Goal: Information Seeking & Learning: Compare options

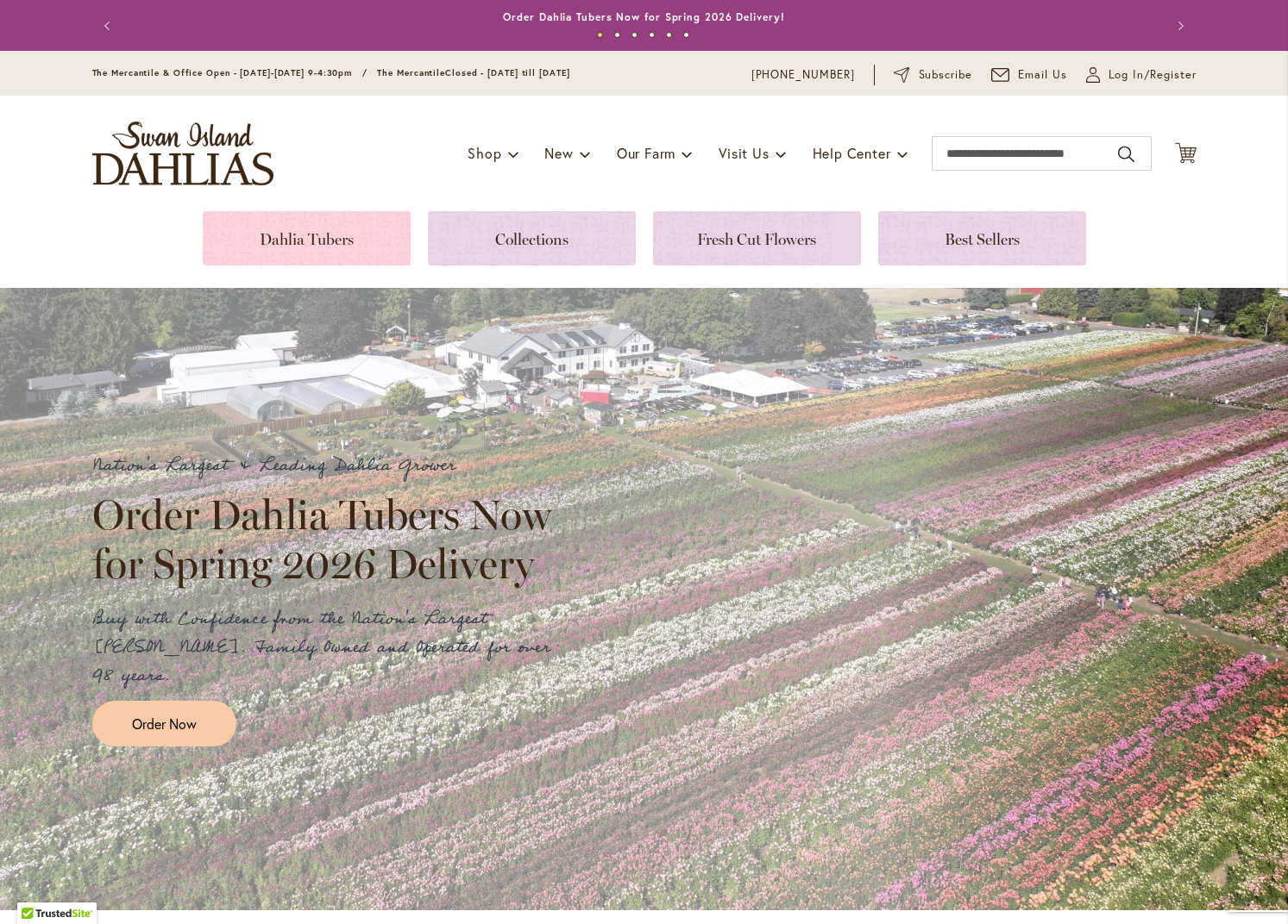
click at [329, 238] on link at bounding box center [307, 237] width 208 height 54
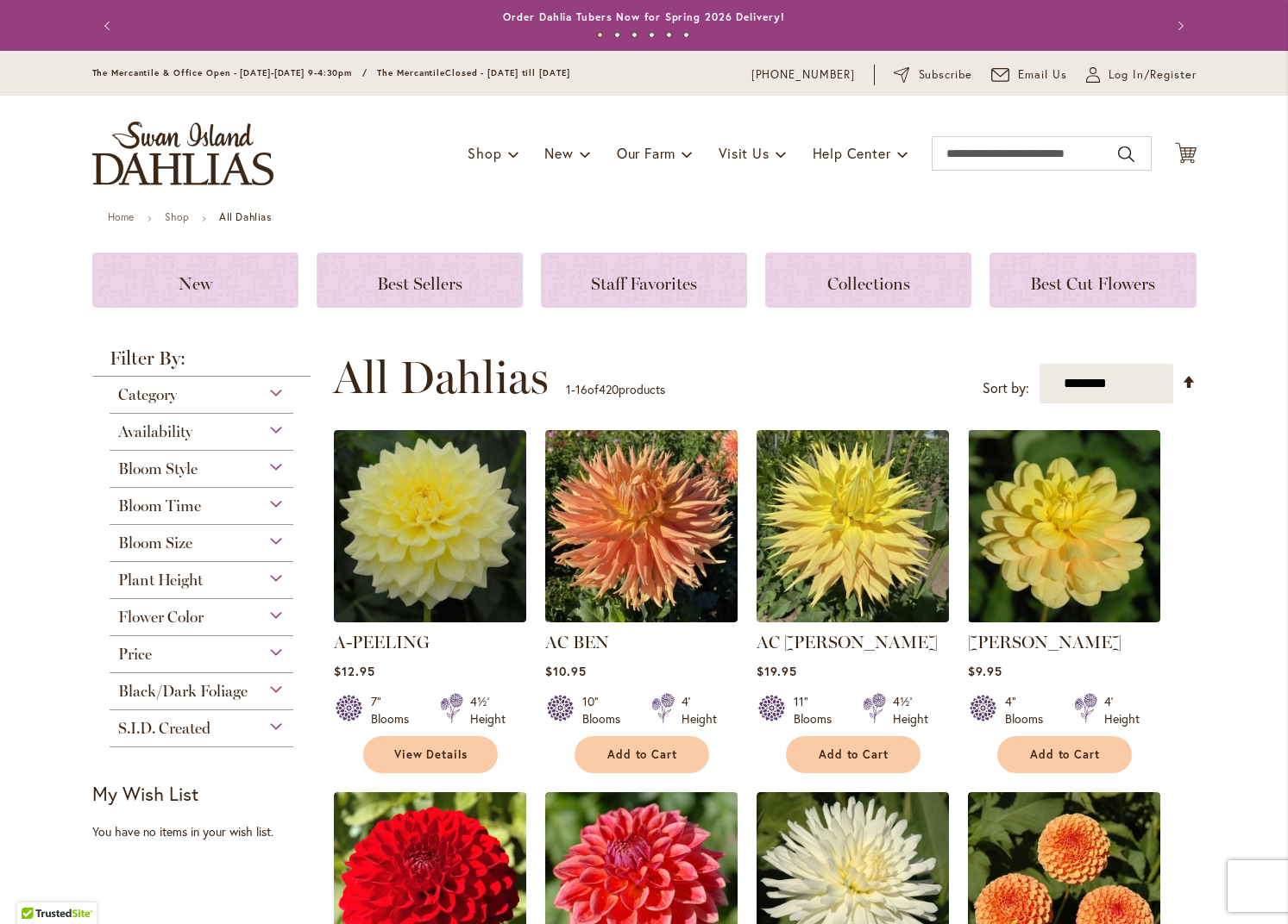
click at [279, 578] on div "Plant Height" at bounding box center [202, 576] width 185 height 27
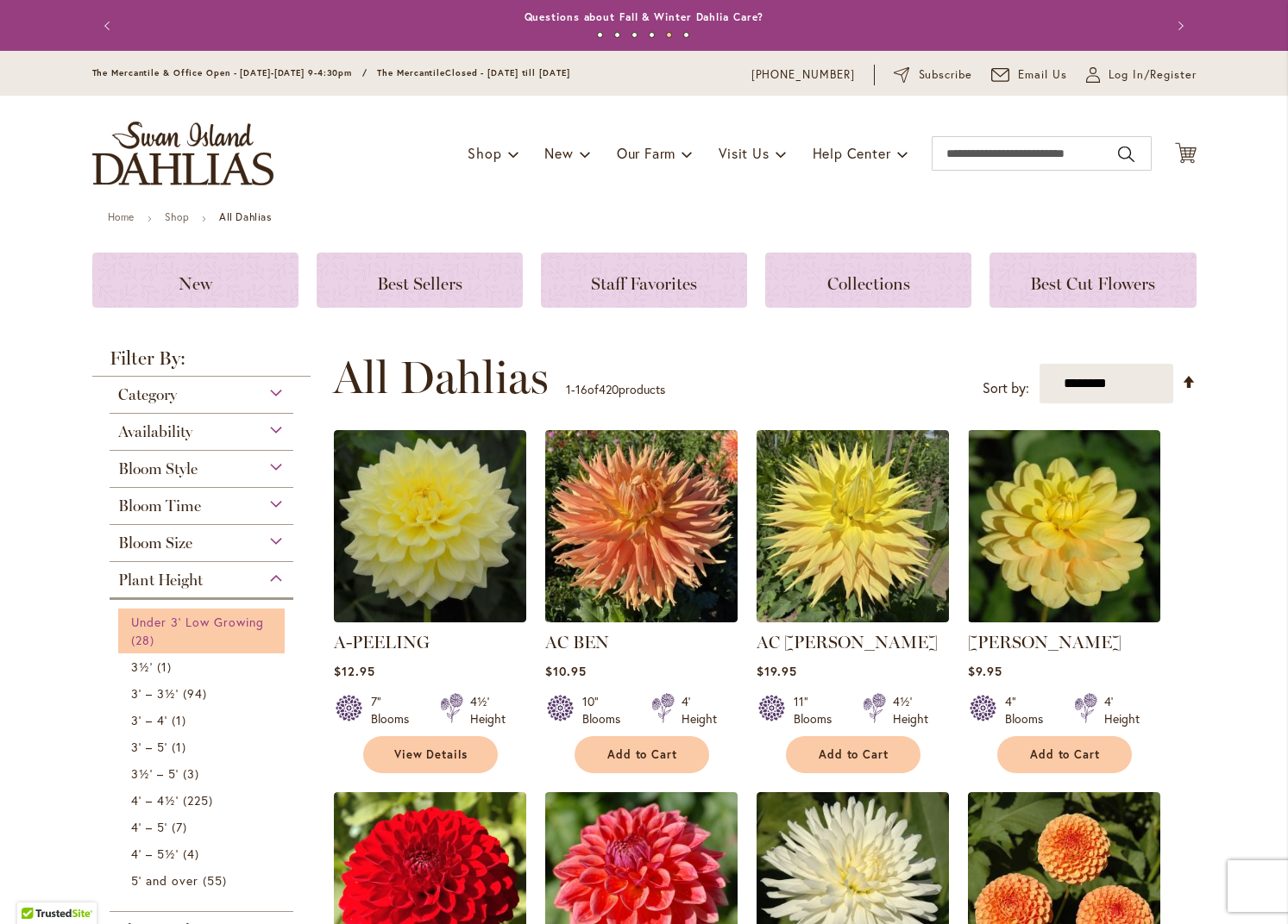
click at [245, 619] on span "Under 3' Low Growing" at bounding box center [198, 622] width 133 height 16
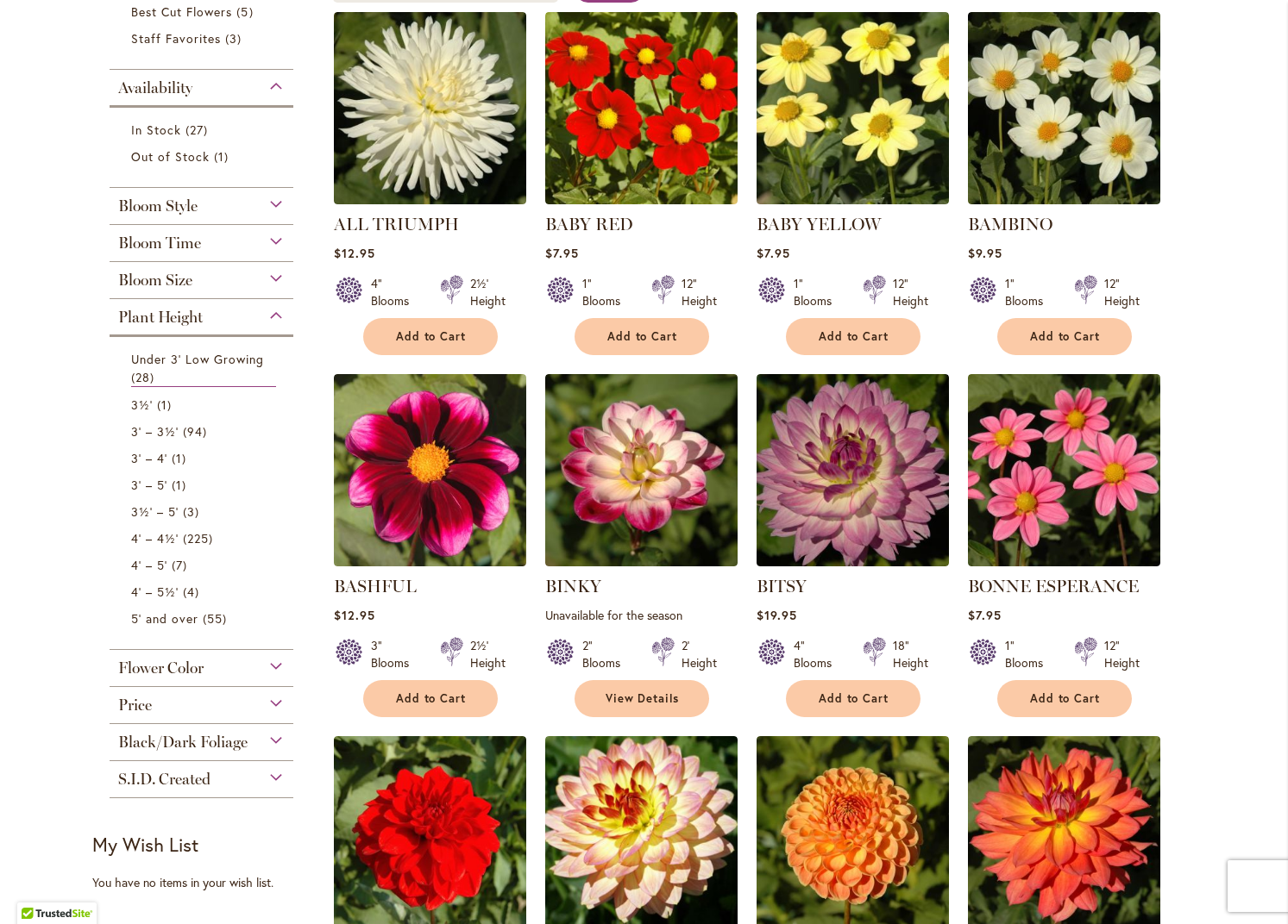
scroll to position [384, 0]
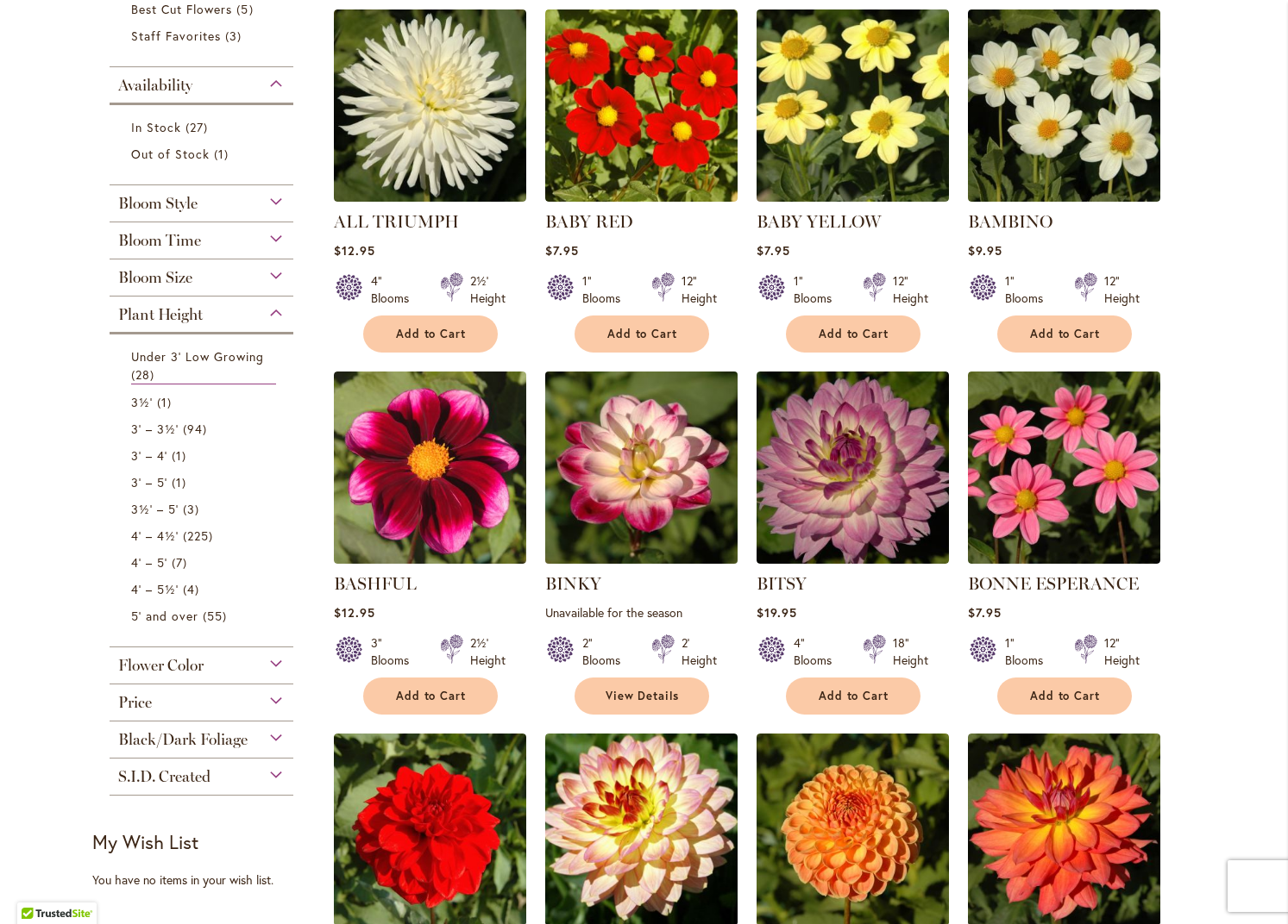
click at [647, 478] on img at bounding box center [640, 467] width 202 height 202
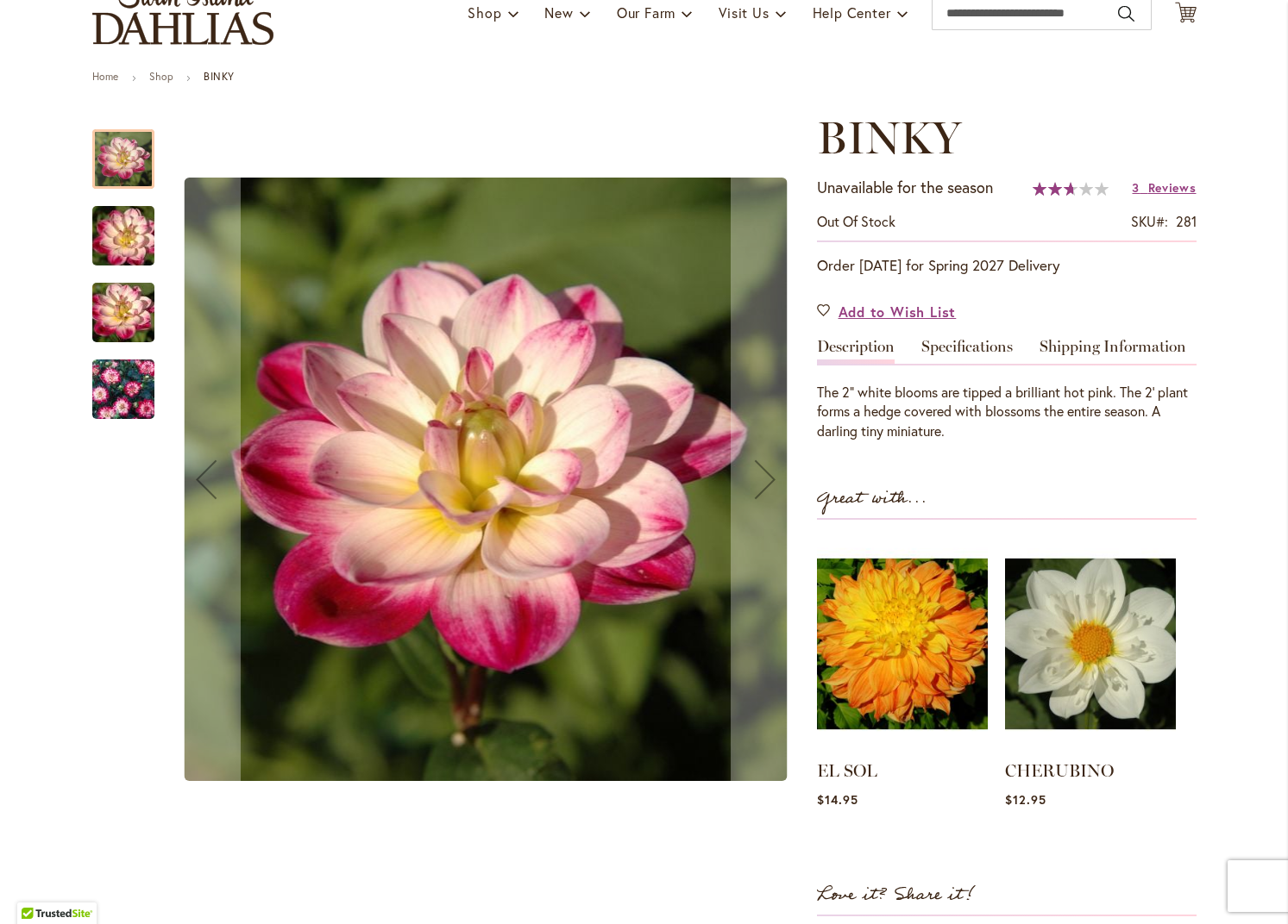
scroll to position [124, 0]
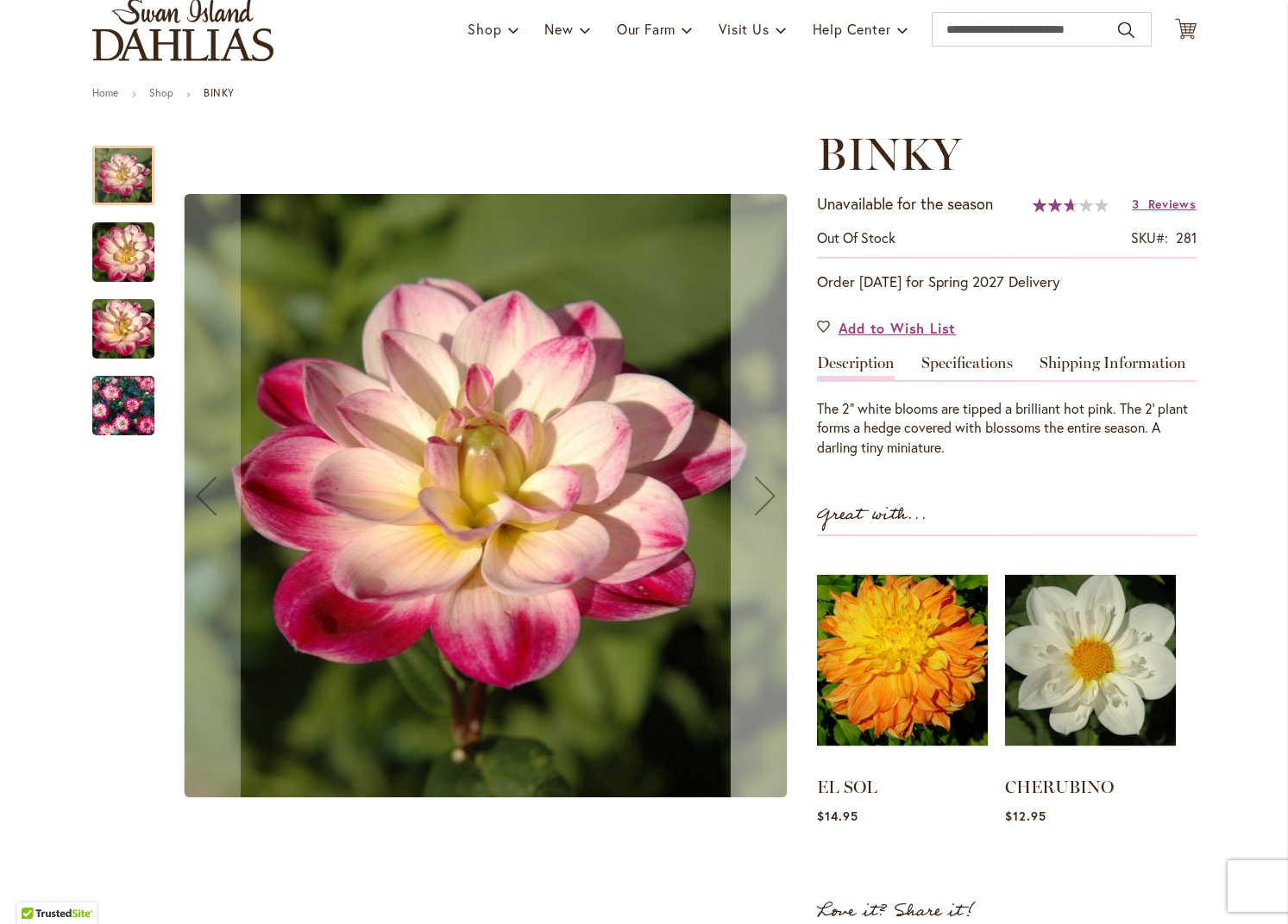
click at [760, 485] on div "Next" at bounding box center [765, 496] width 69 height 69
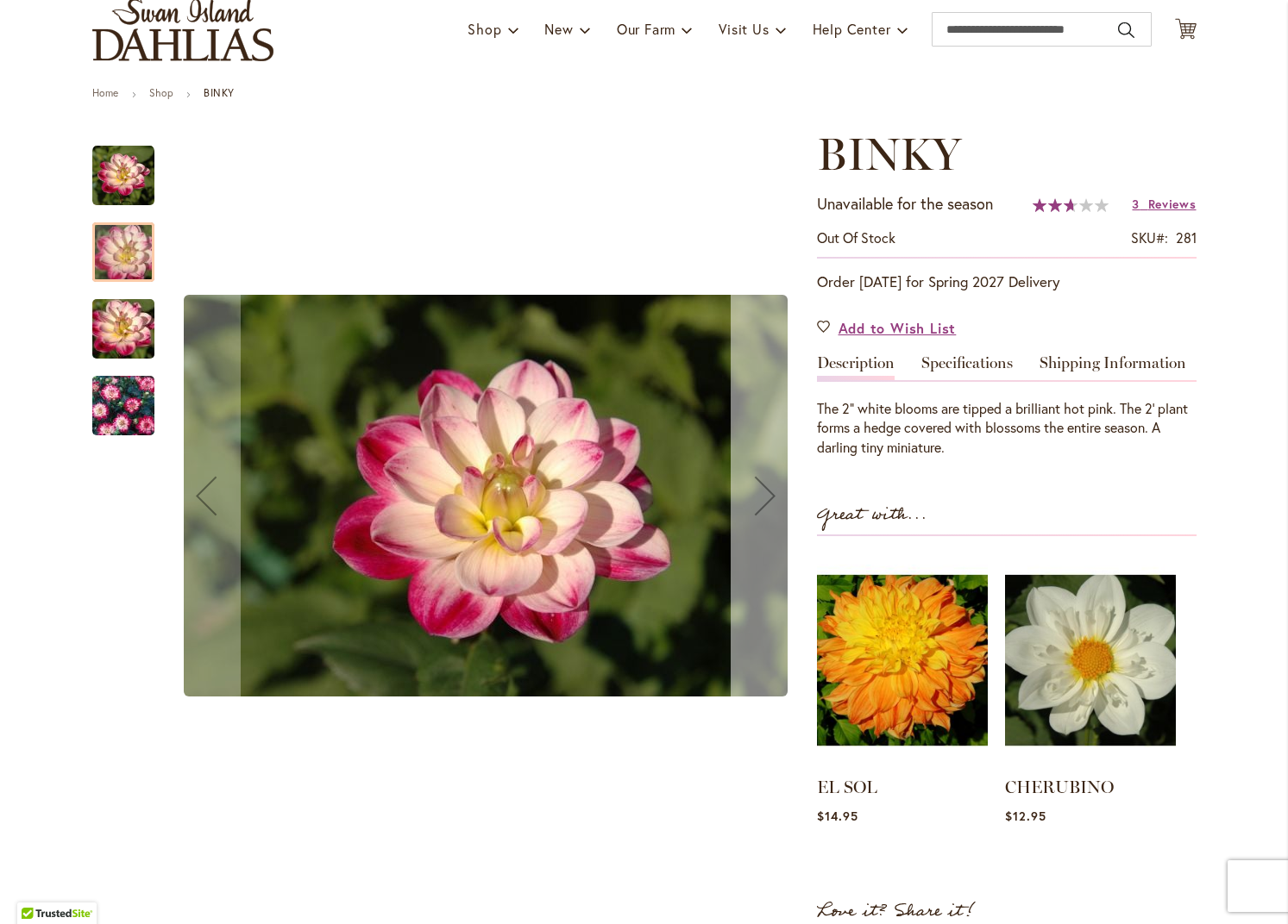
click at [760, 484] on div "Next" at bounding box center [765, 496] width 69 height 69
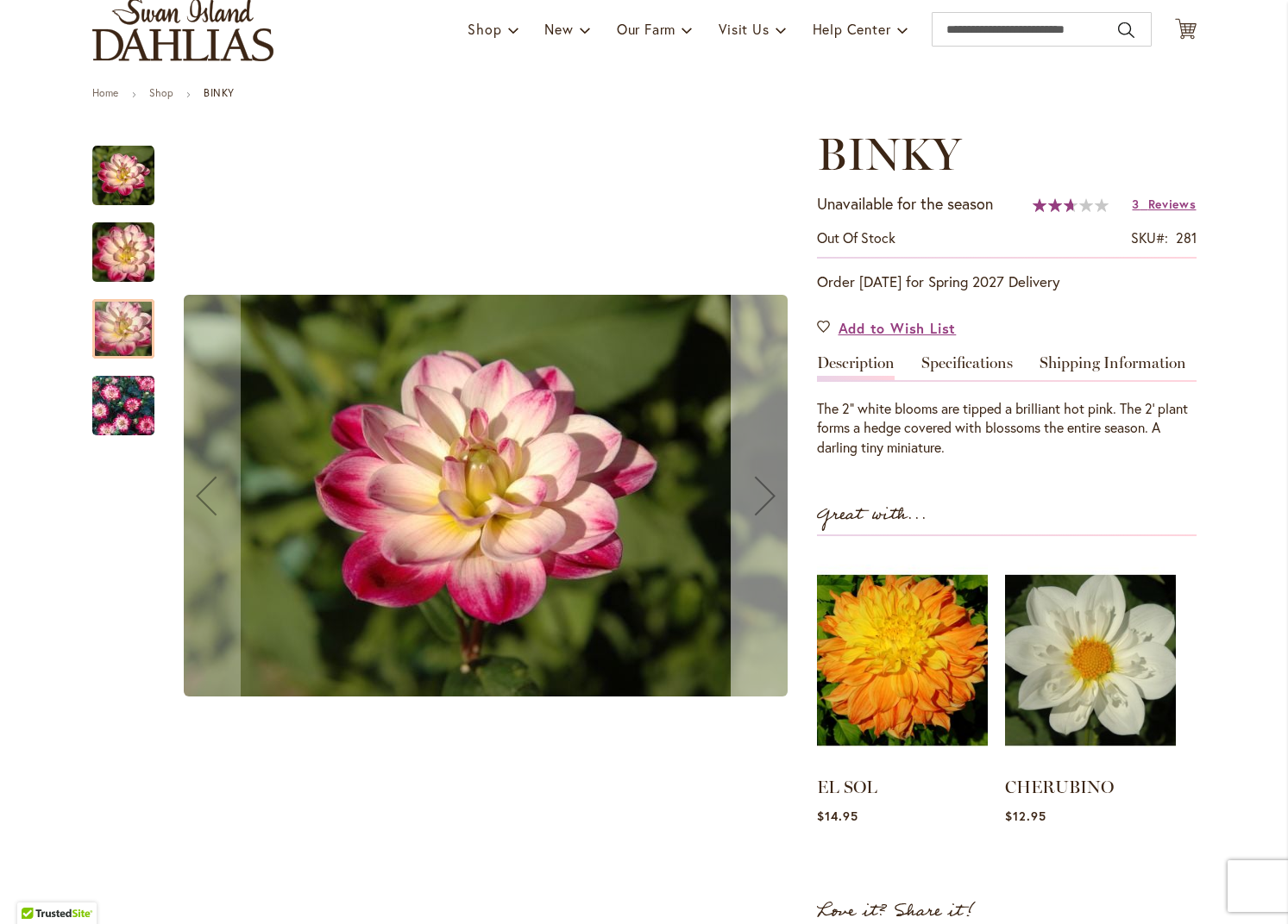
click at [760, 484] on div "Next" at bounding box center [765, 496] width 69 height 69
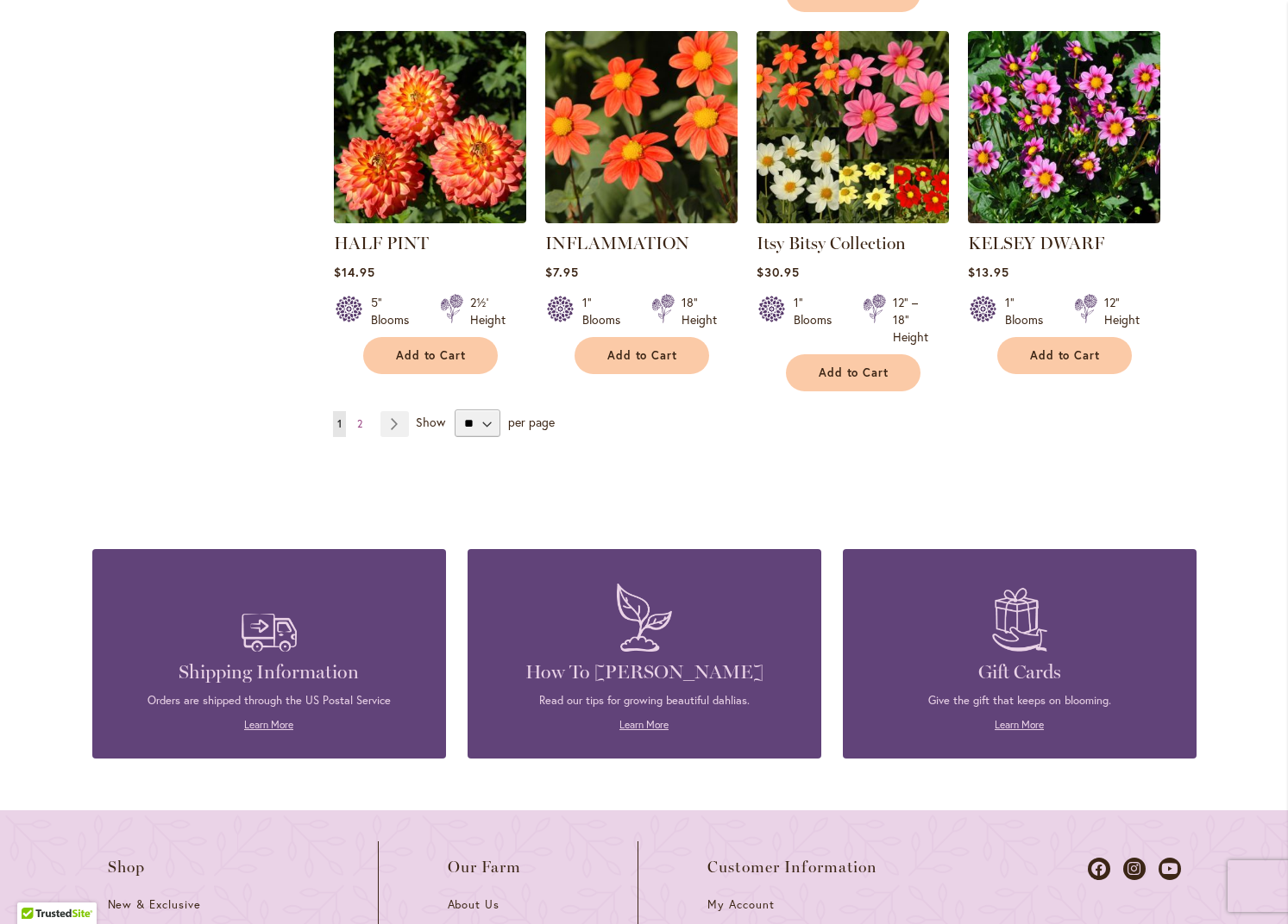
scroll to position [1480, 0]
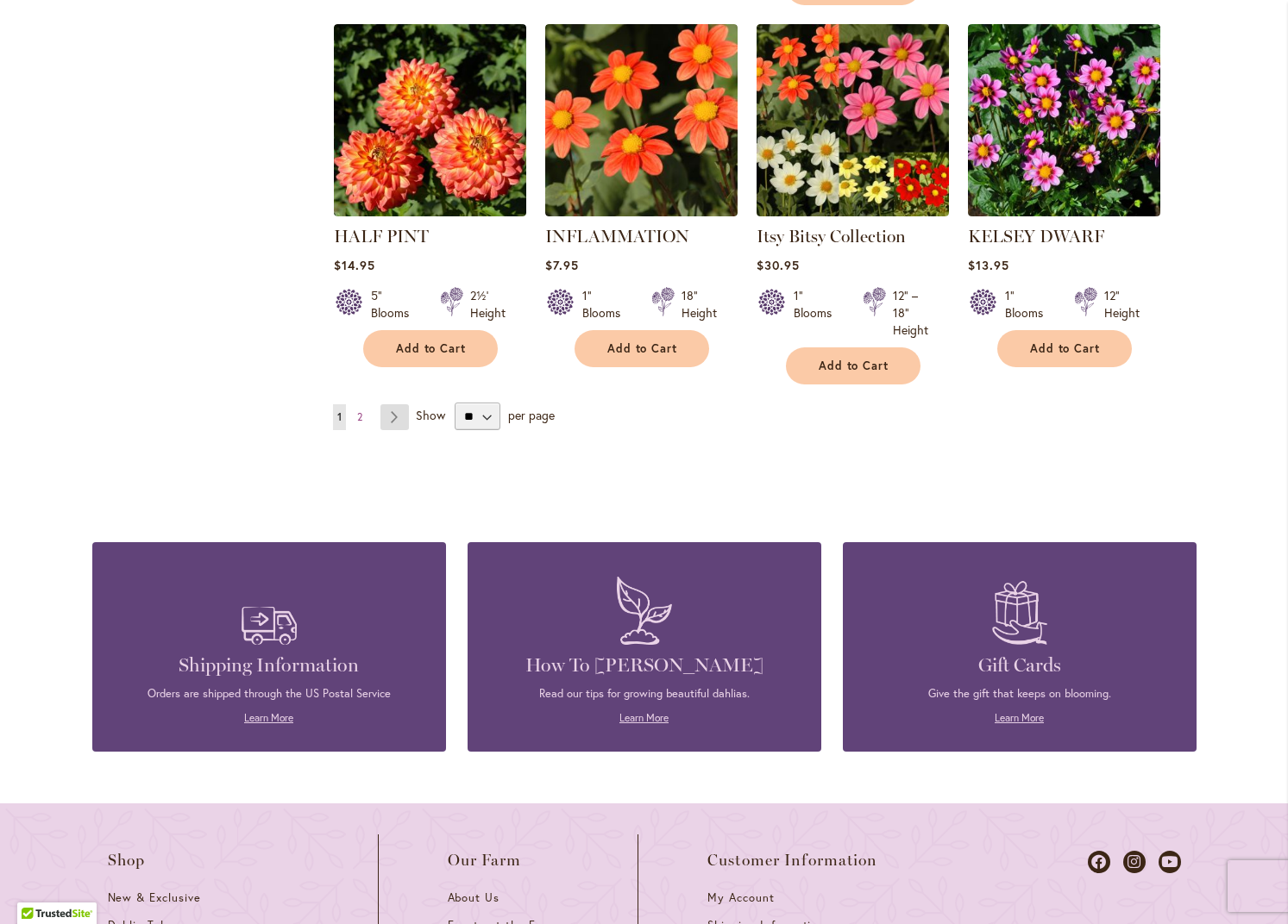
click at [392, 404] on link "Page Next" at bounding box center [394, 417] width 28 height 26
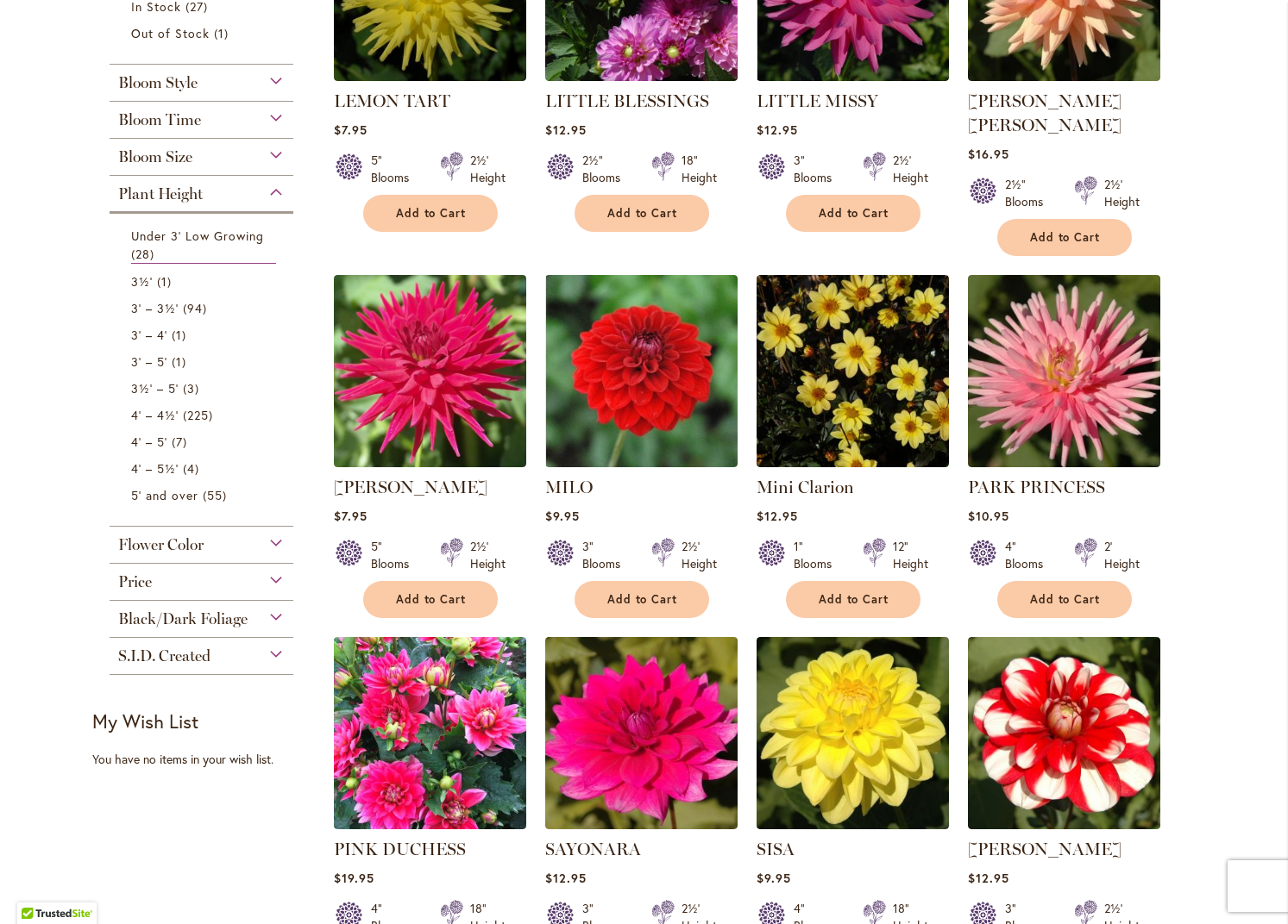
scroll to position [513, 0]
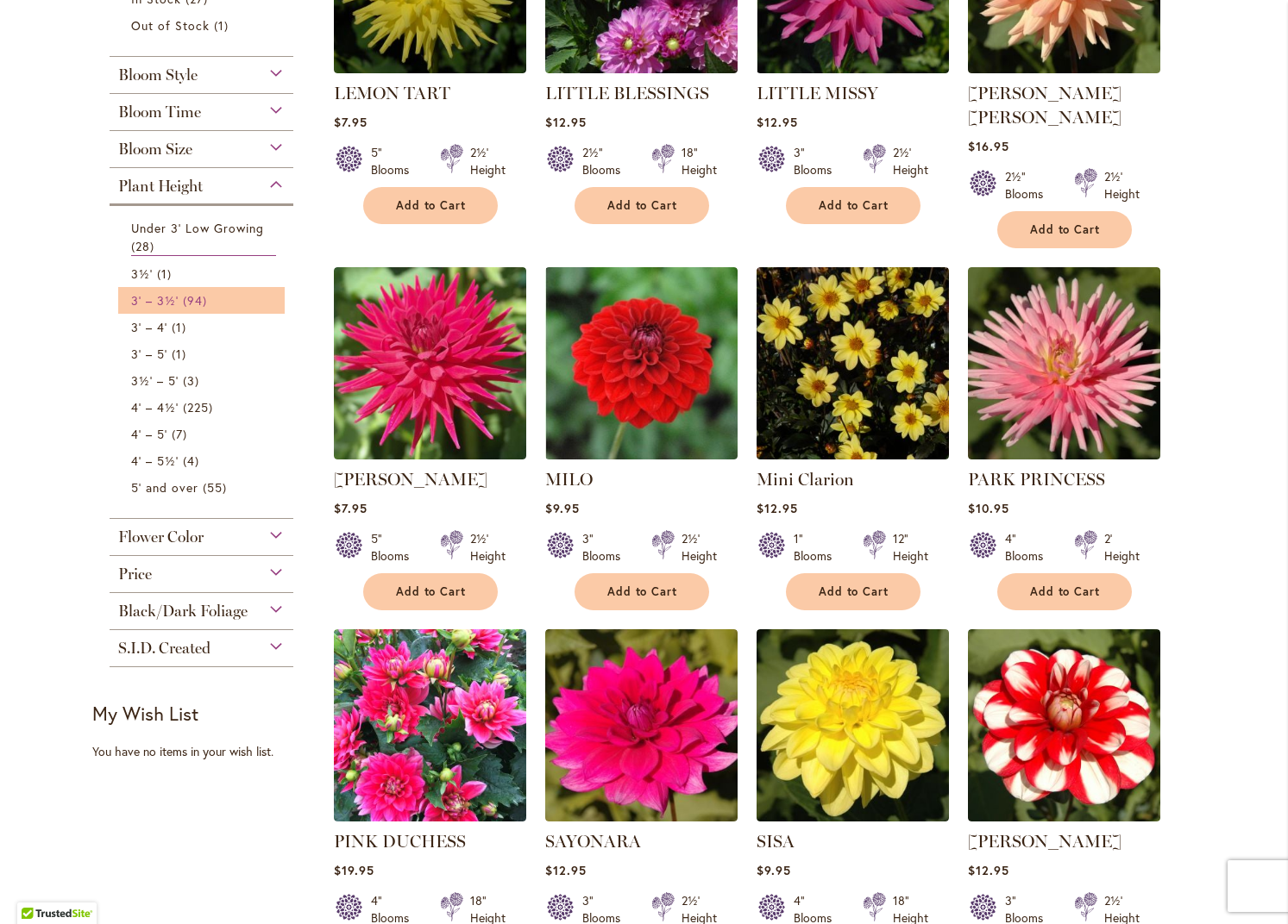
click at [195, 299] on span "94 items" at bounding box center [196, 300] width 28 height 18
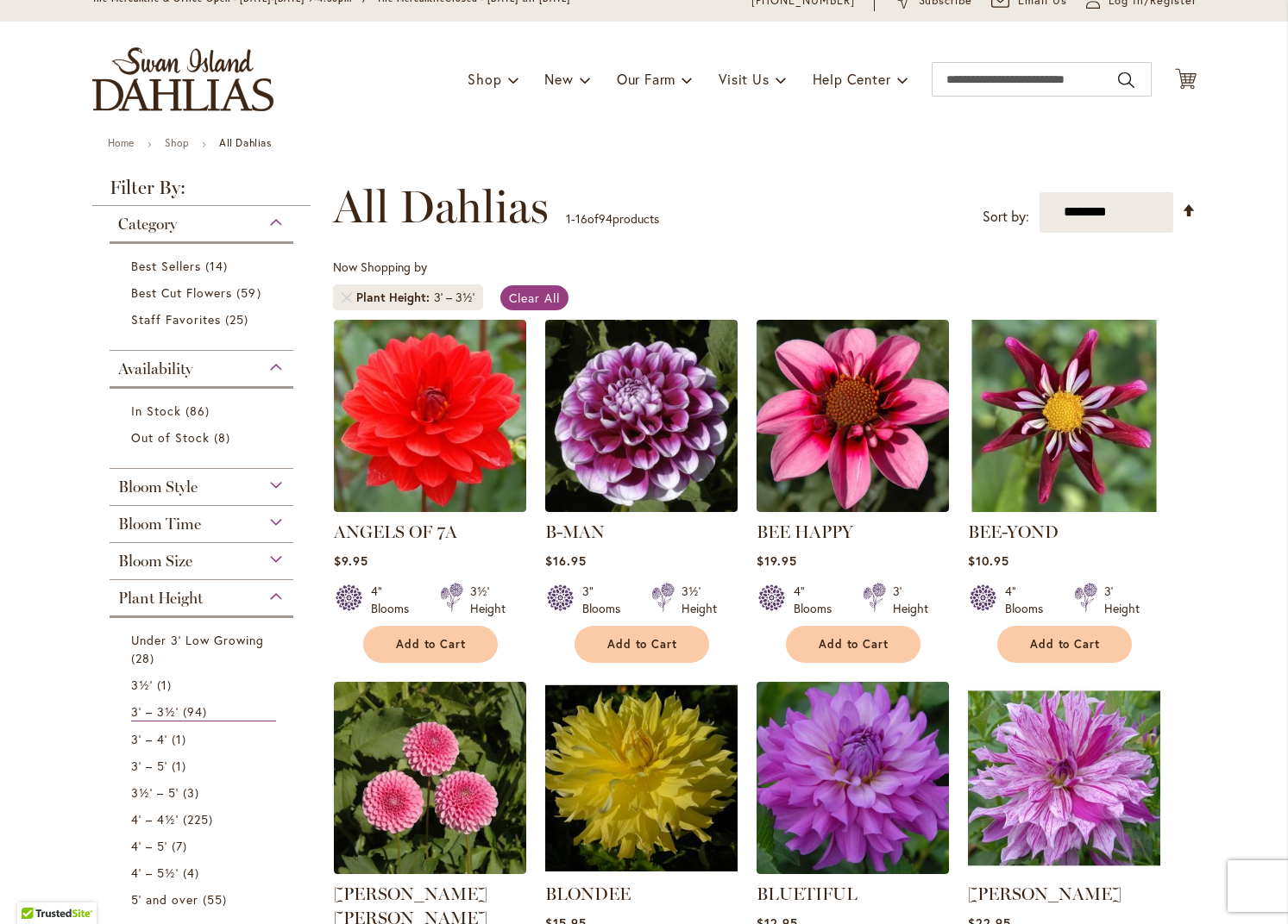
scroll to position [68, 0]
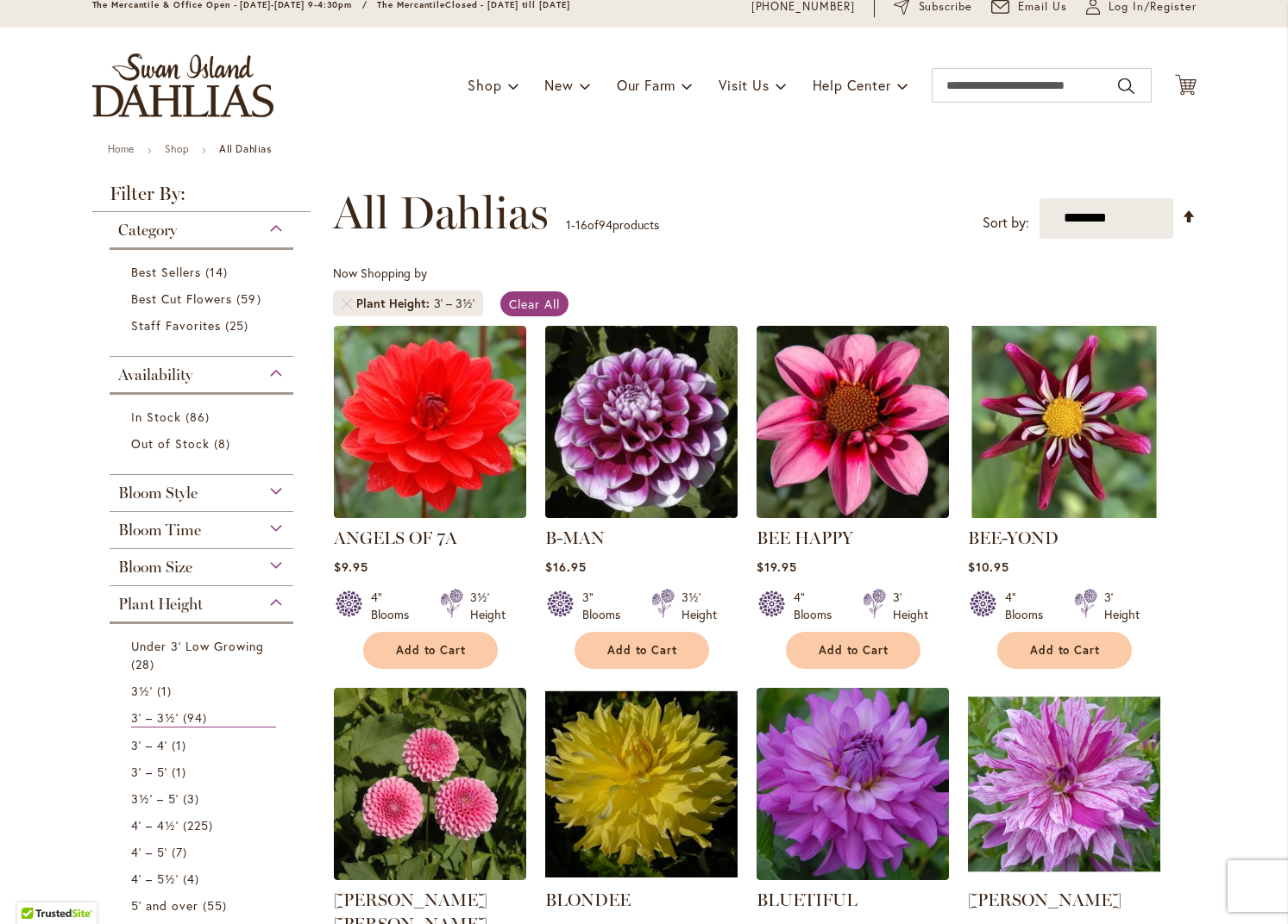
click at [275, 489] on div "Bloom Style" at bounding box center [202, 488] width 185 height 27
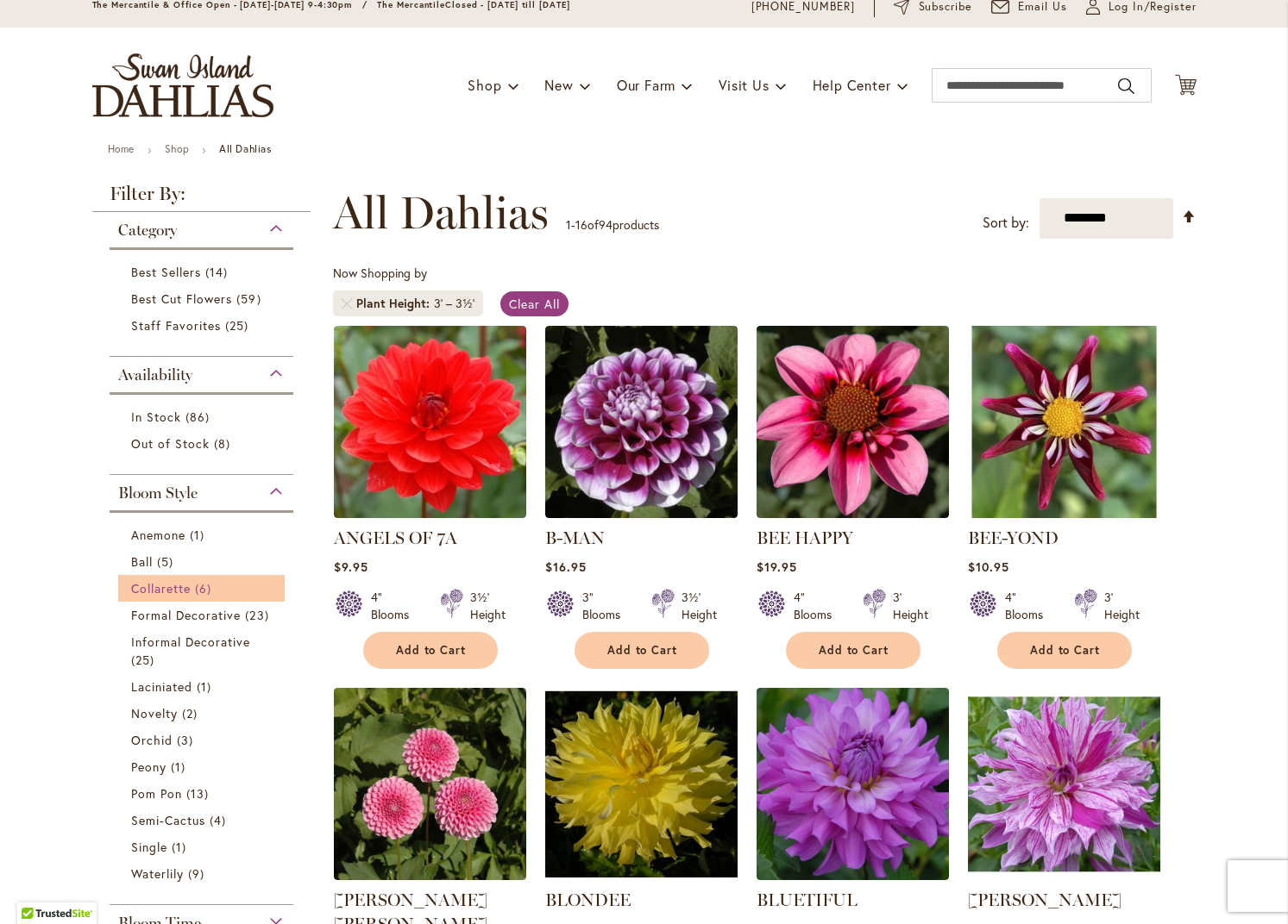
click at [180, 585] on span "Collarette" at bounding box center [162, 588] width 60 height 16
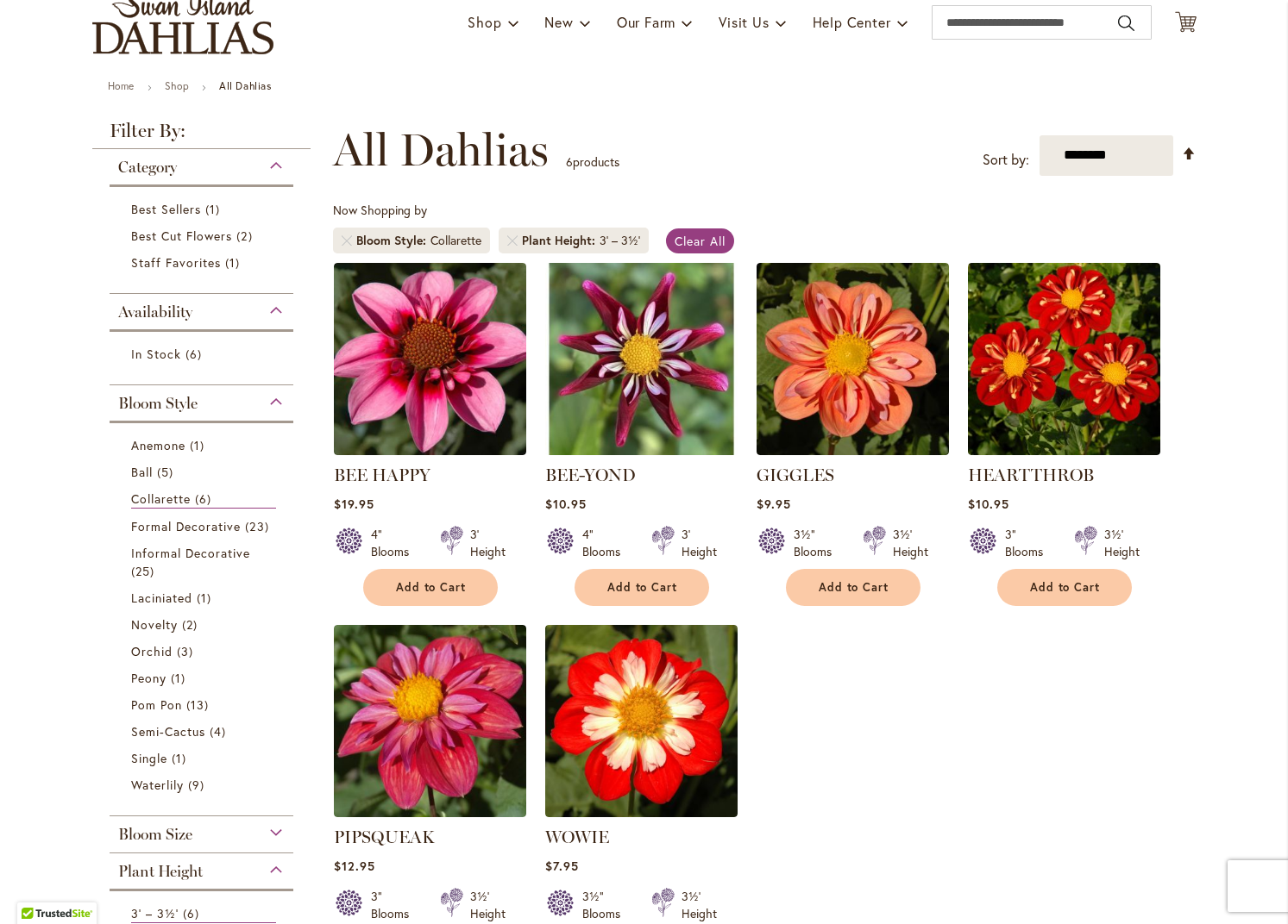
scroll to position [111, 0]
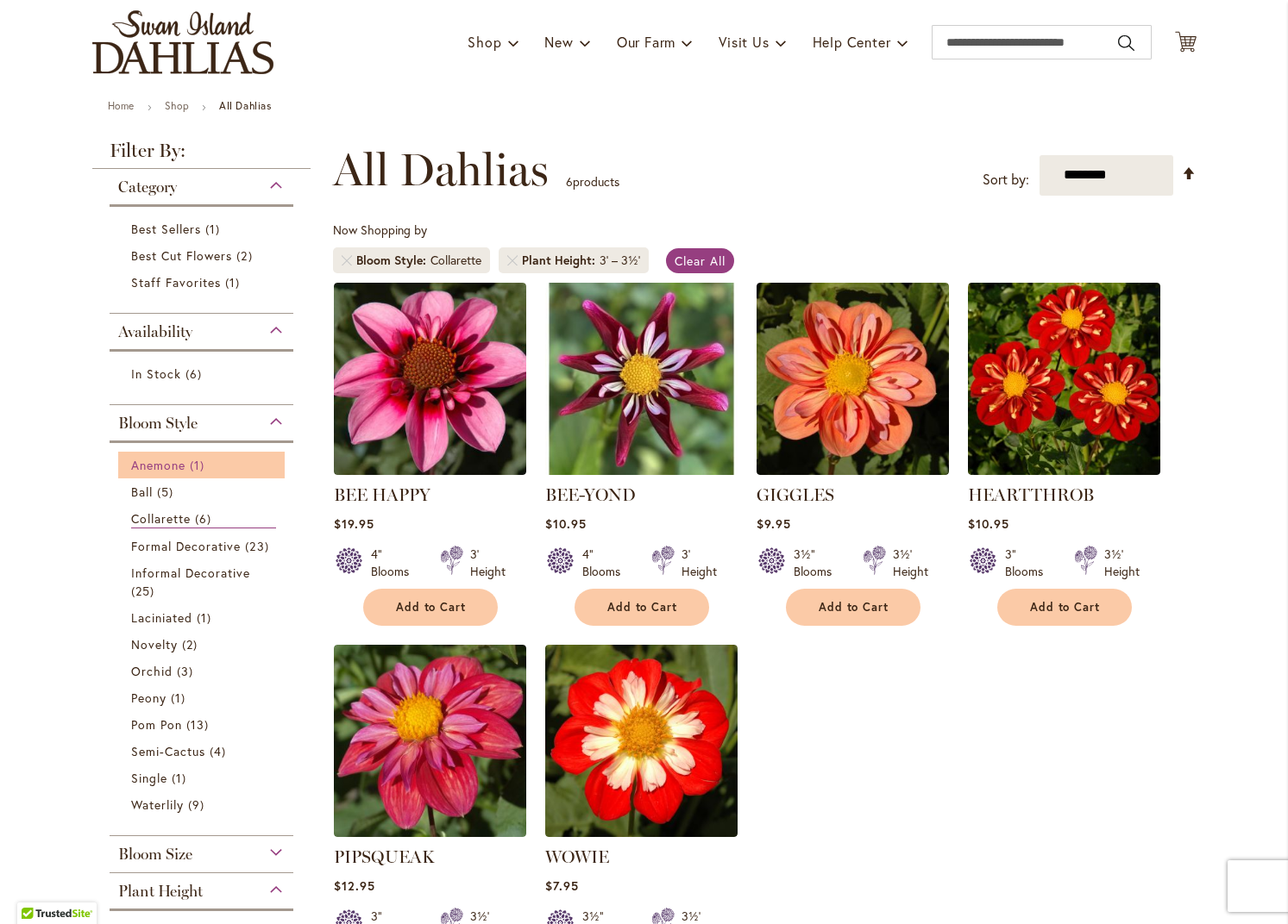
click at [171, 460] on span "Anemone" at bounding box center [158, 465] width 54 height 16
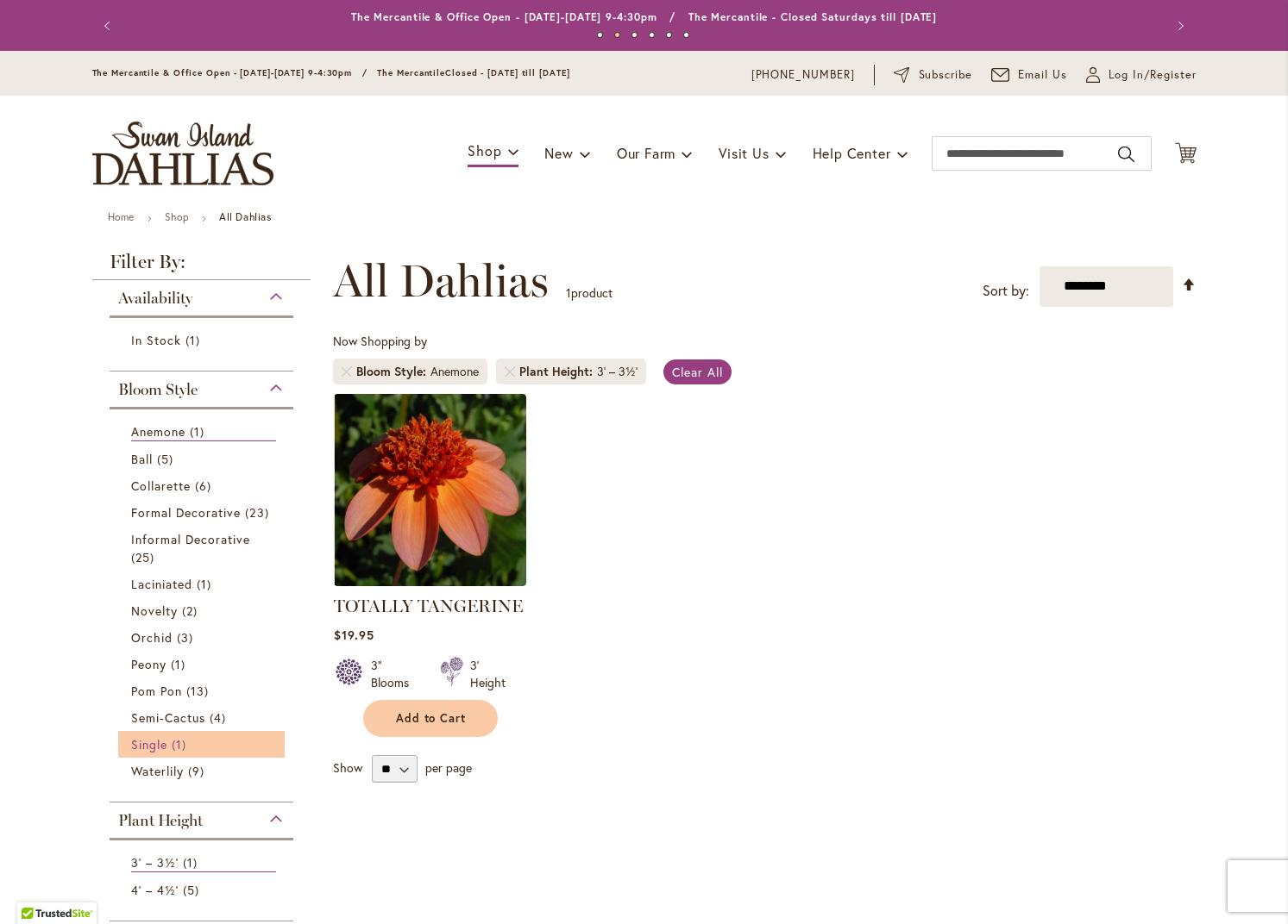
click at [135, 742] on span "Single" at bounding box center [150, 744] width 37 height 16
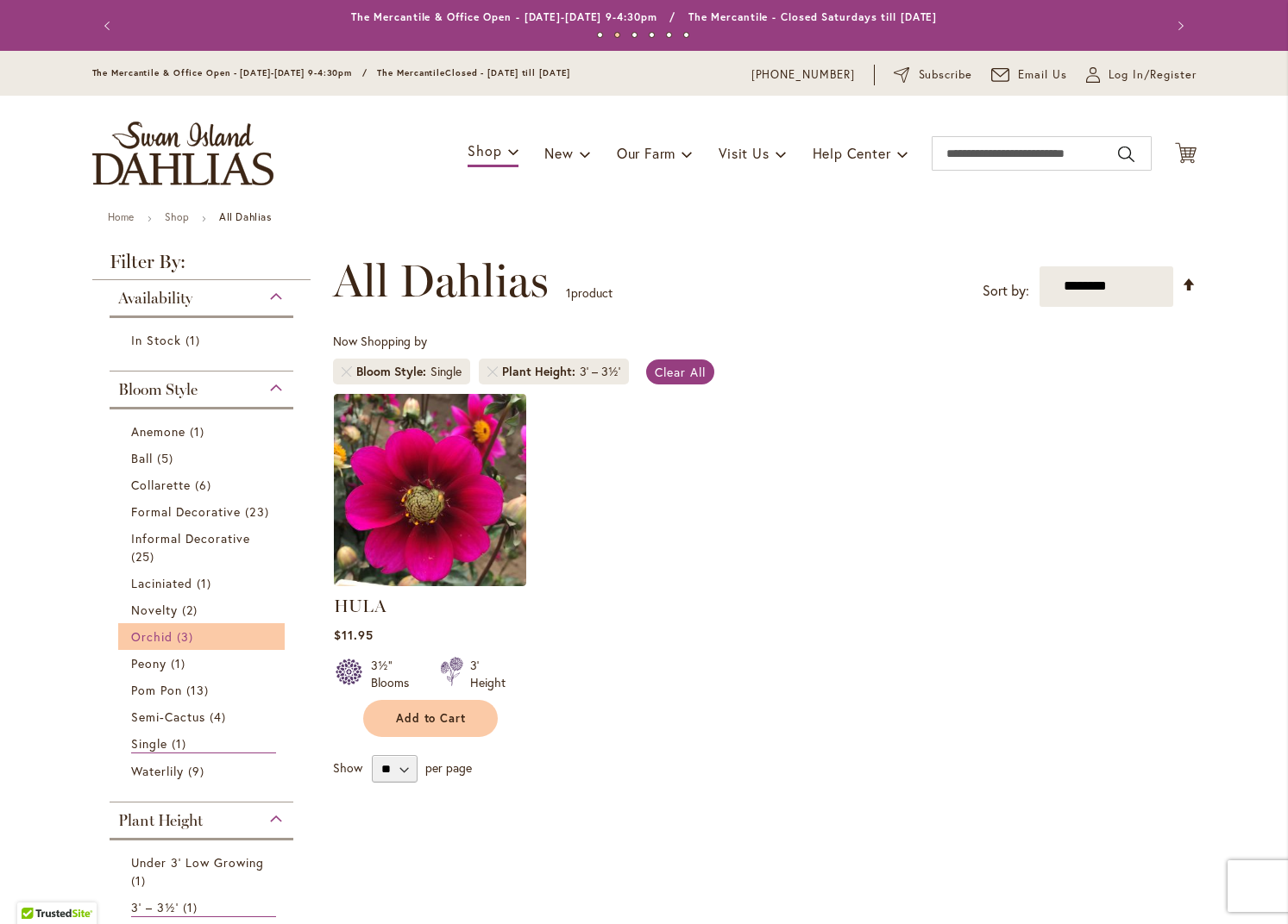
click at [159, 635] on span "Orchid" at bounding box center [152, 636] width 41 height 16
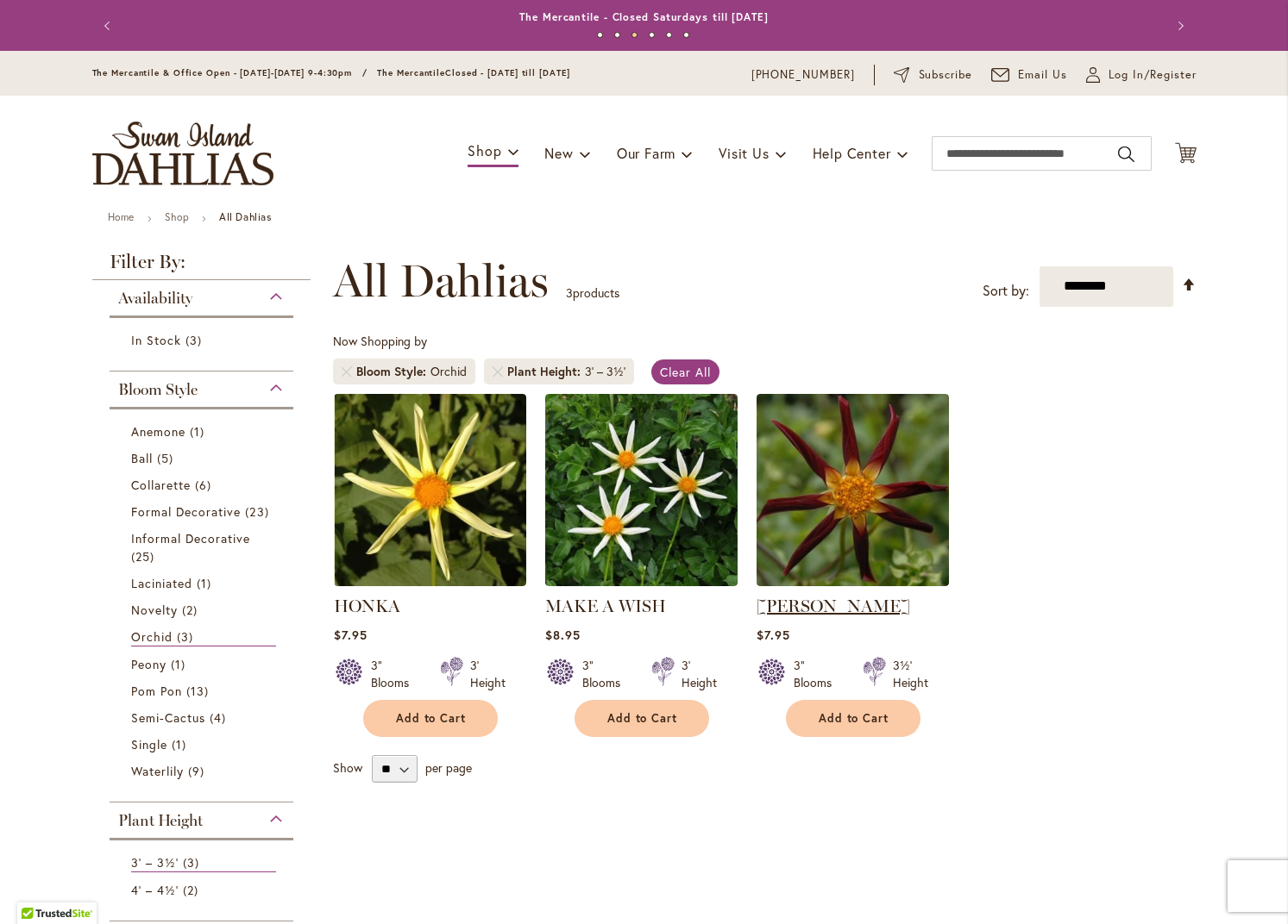
click at [792, 610] on link "[PERSON_NAME]" at bounding box center [833, 605] width 153 height 21
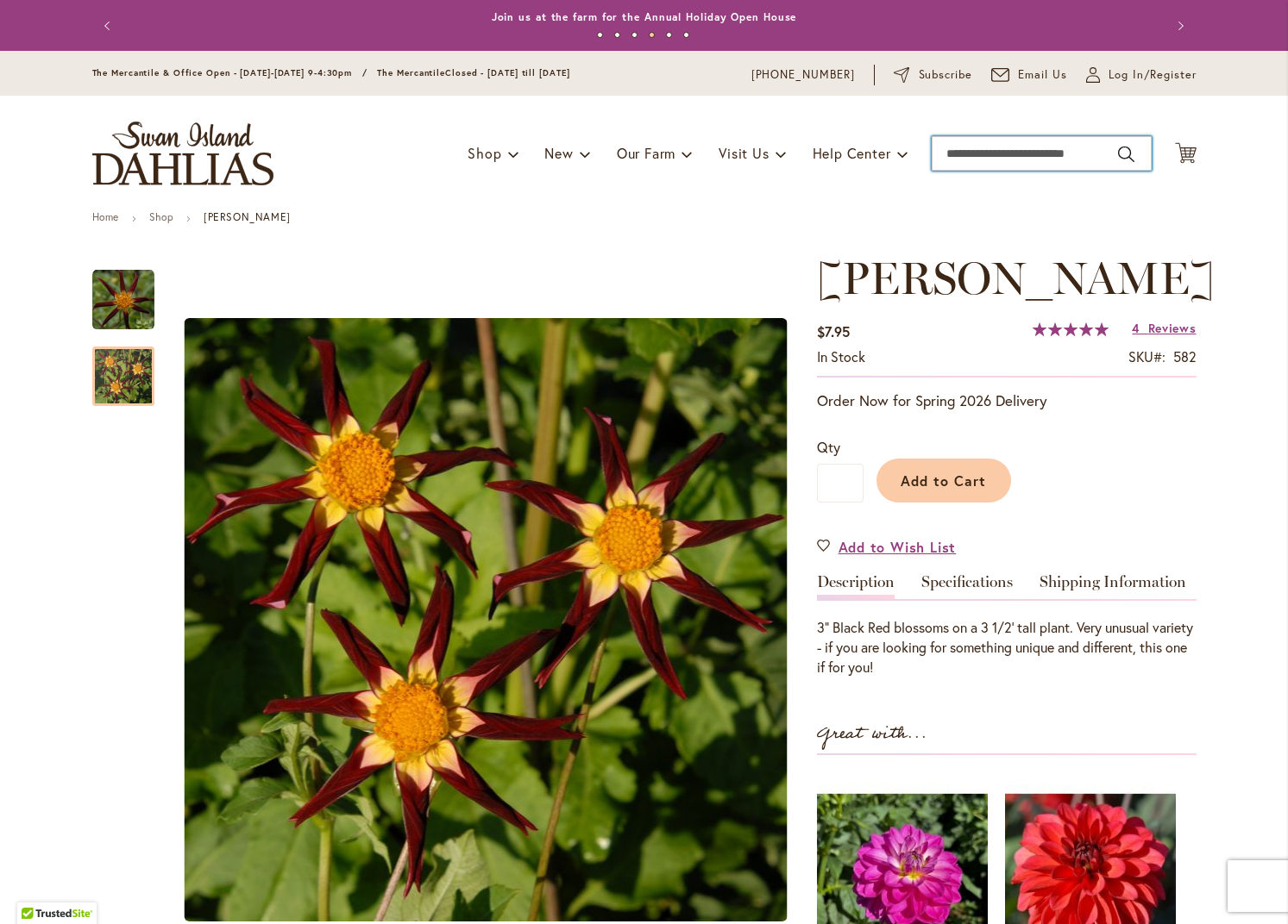
click at [1046, 155] on input "Search" at bounding box center [1041, 153] width 220 height 35
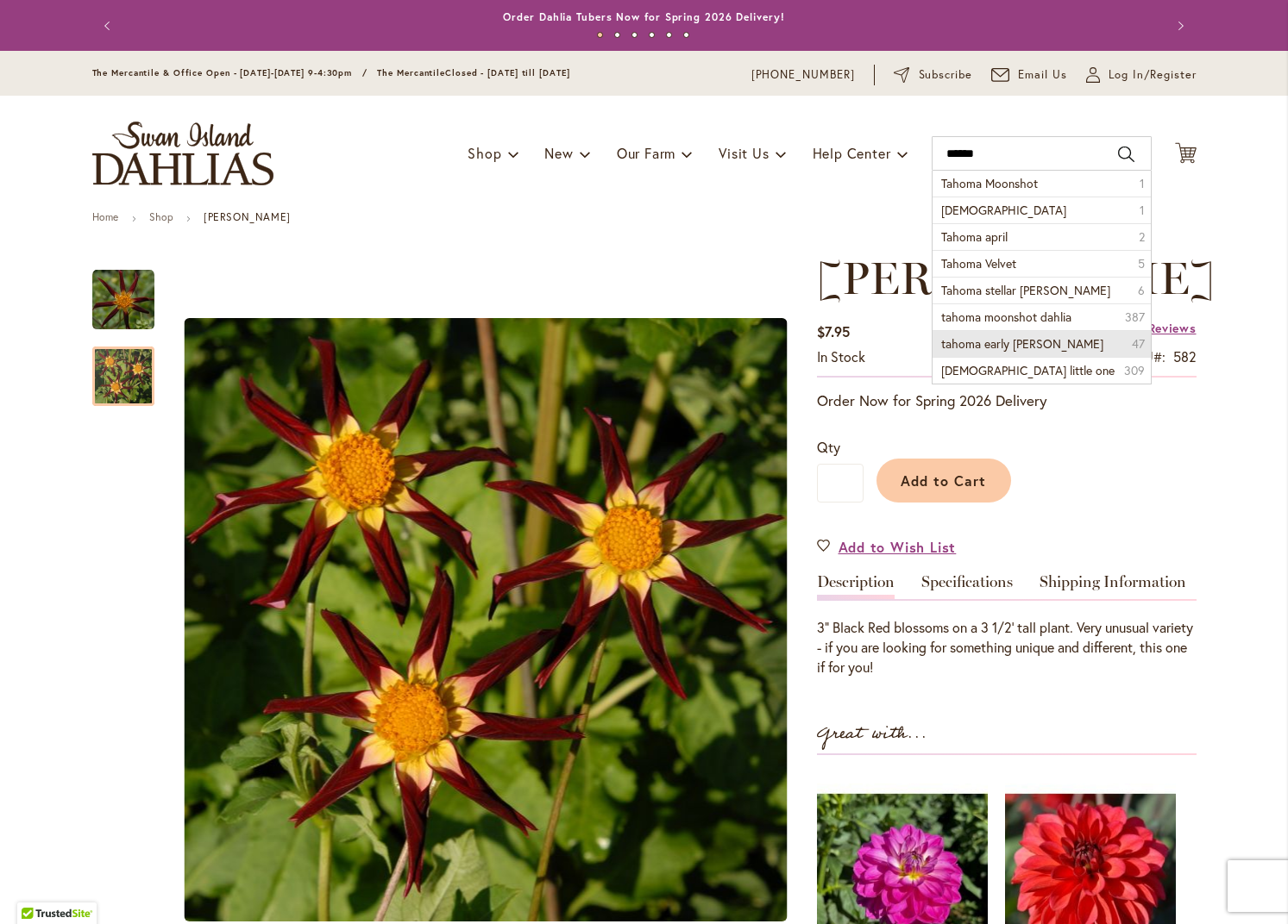
click at [1045, 345] on li "tahoma early [PERSON_NAME] 47" at bounding box center [1041, 343] width 218 height 26
type input "**********"
